Goal: Task Accomplishment & Management: Use online tool/utility

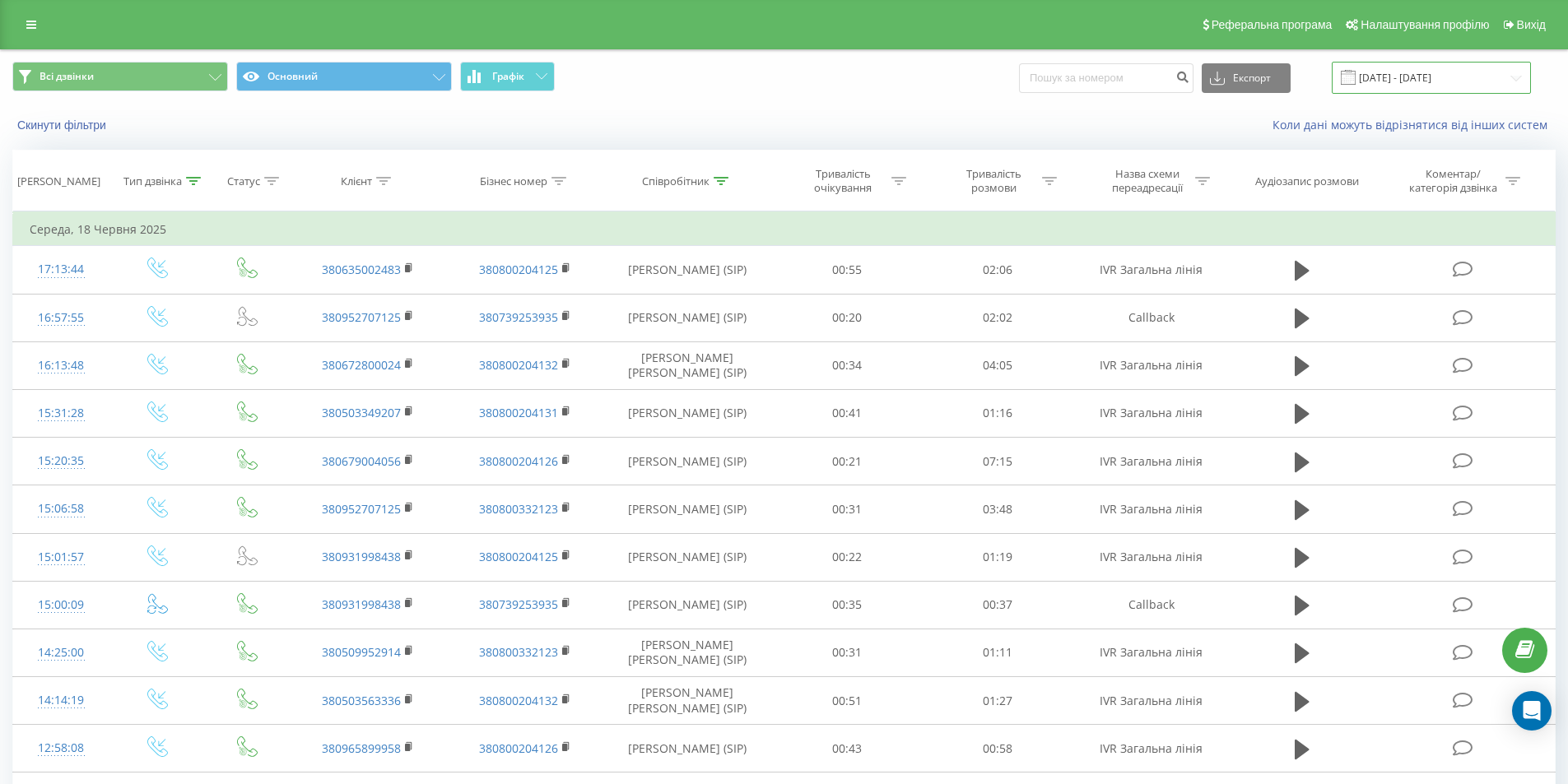
click at [1465, 85] on input "[DATE] - [DATE]" at bounding box center [1430, 78] width 199 height 32
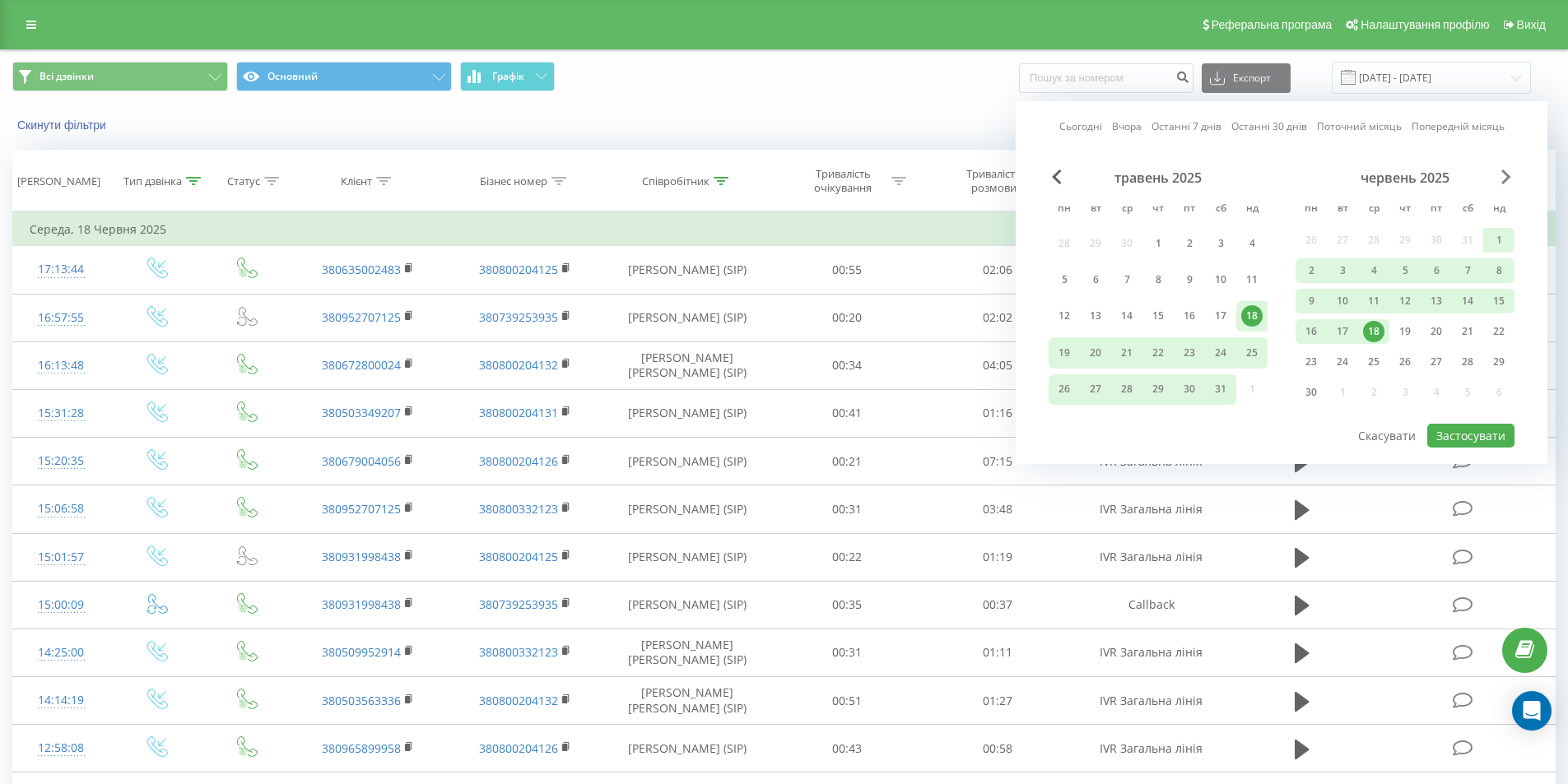
click at [1508, 176] on span "Next Month" at bounding box center [1506, 177] width 10 height 15
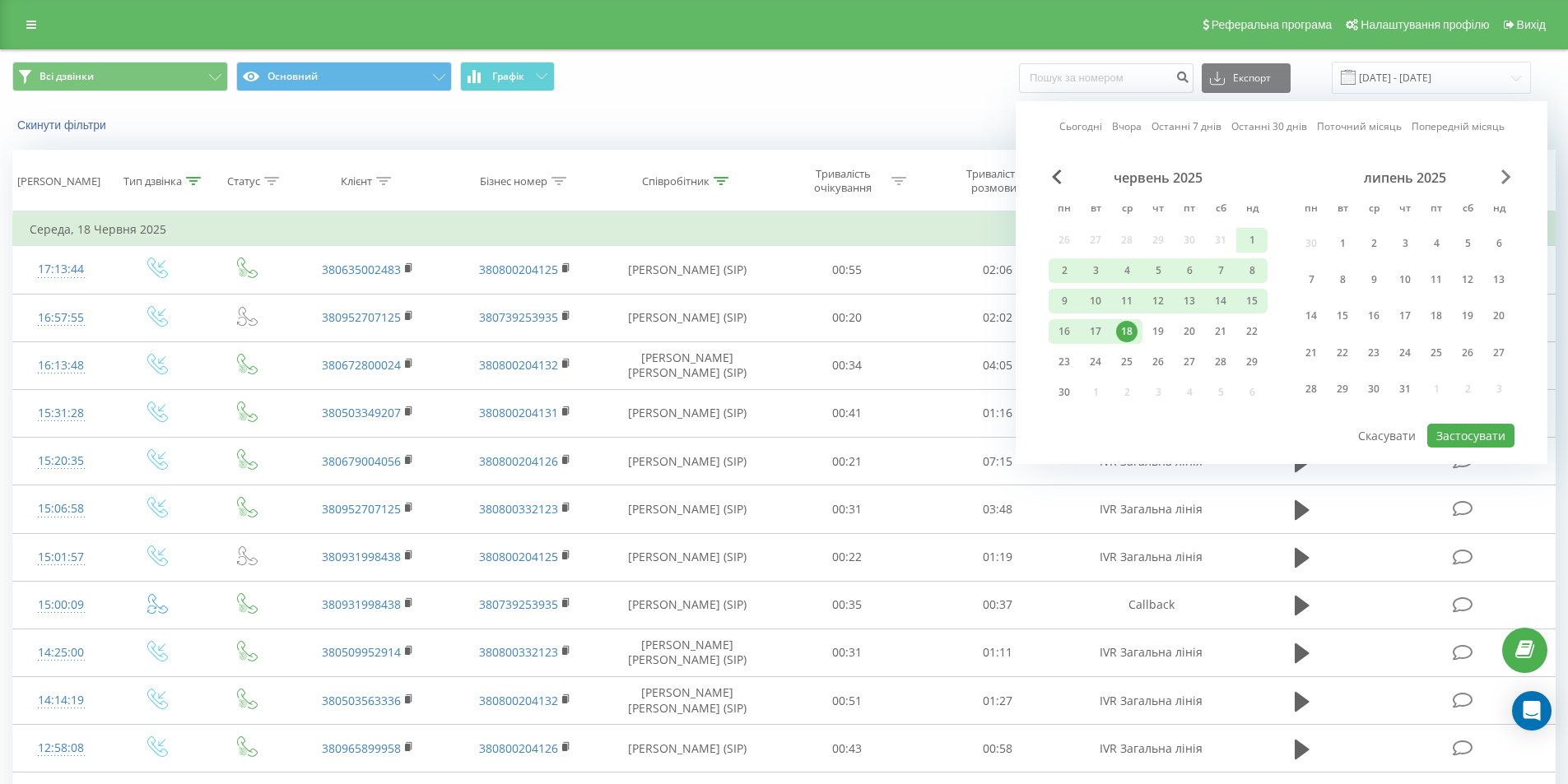
click at [1508, 176] on span "Next Month" at bounding box center [1506, 177] width 10 height 15
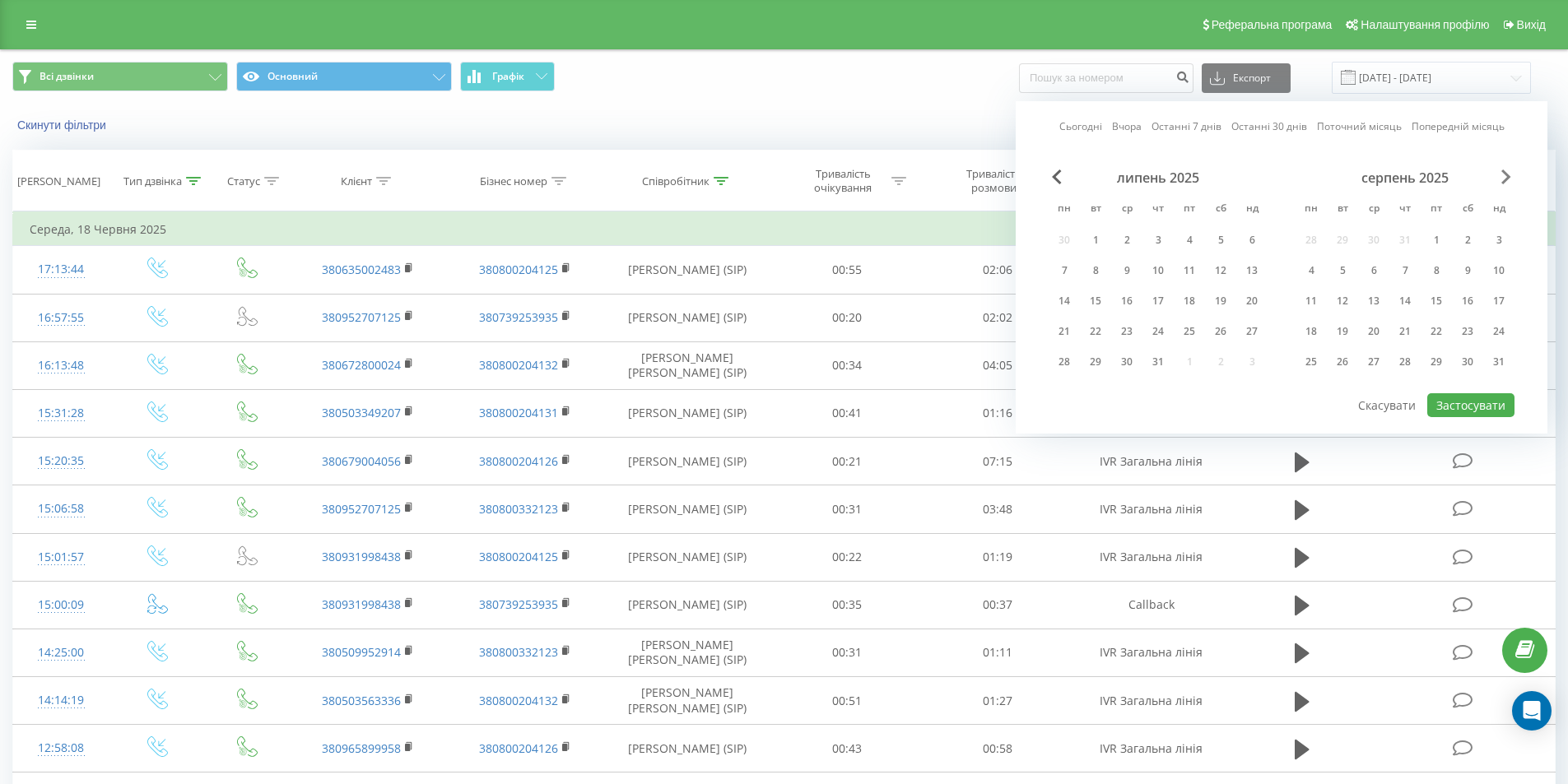
click at [1508, 176] on span "Next Month" at bounding box center [1506, 177] width 10 height 15
click at [1319, 328] on div "22" at bounding box center [1311, 332] width 21 height 21
click at [1490, 406] on button "Застосувати" at bounding box center [1471, 405] width 87 height 24
type input "22.09.2025 - 22.09.2025"
